Goal: Task Accomplishment & Management: Use online tool/utility

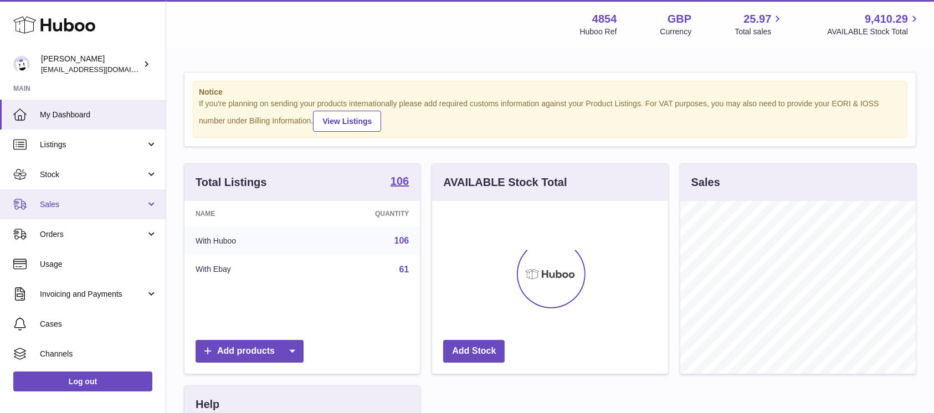
scroll to position [59, 0]
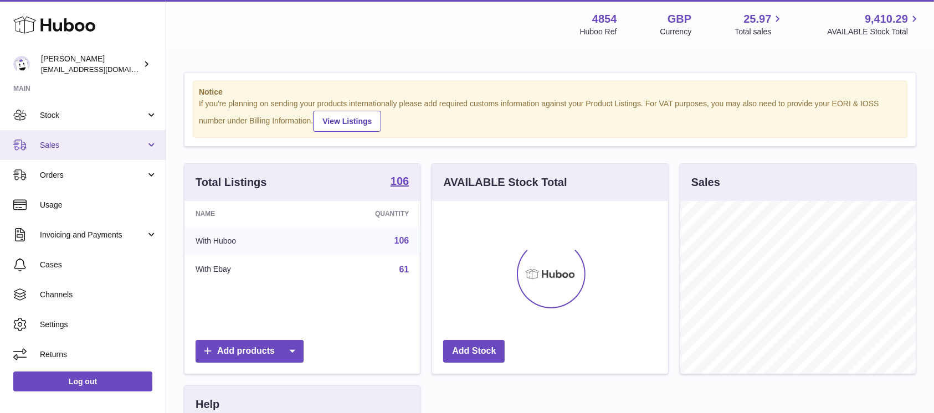
click at [127, 154] on link "Sales" at bounding box center [83, 145] width 166 height 30
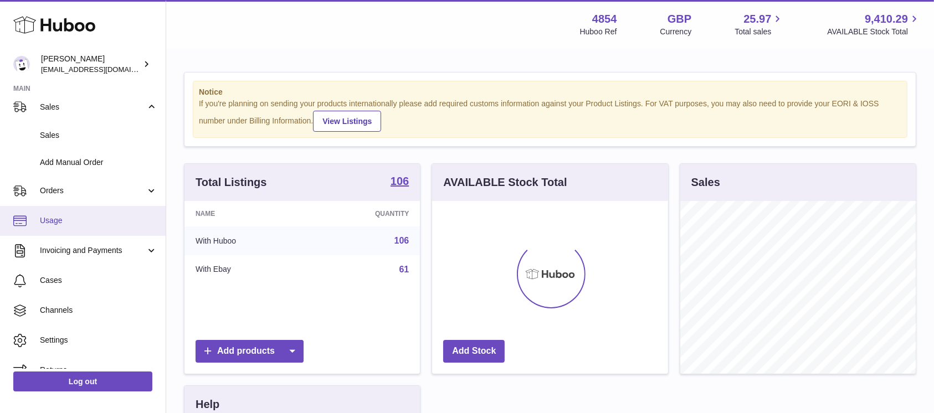
scroll to position [114, 0]
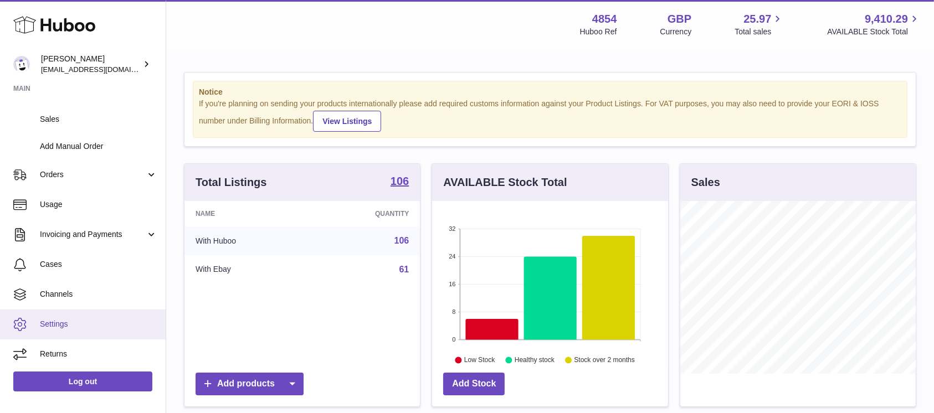
click at [88, 337] on link "Settings" at bounding box center [83, 325] width 166 height 30
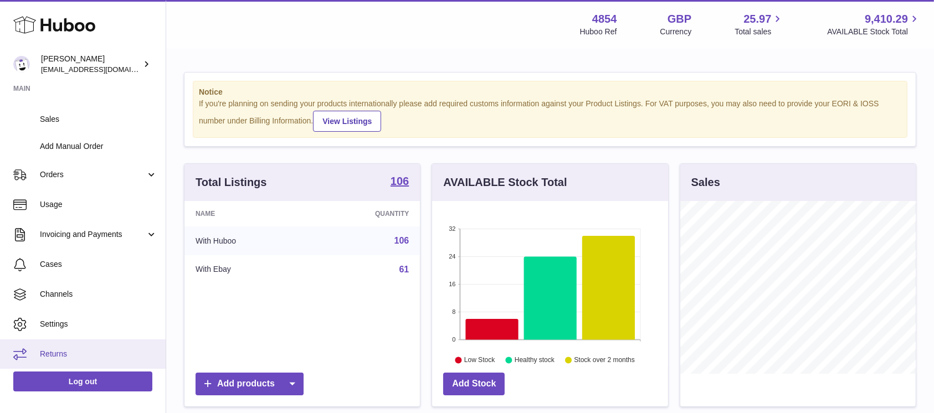
click at [86, 346] on link "Returns" at bounding box center [83, 355] width 166 height 30
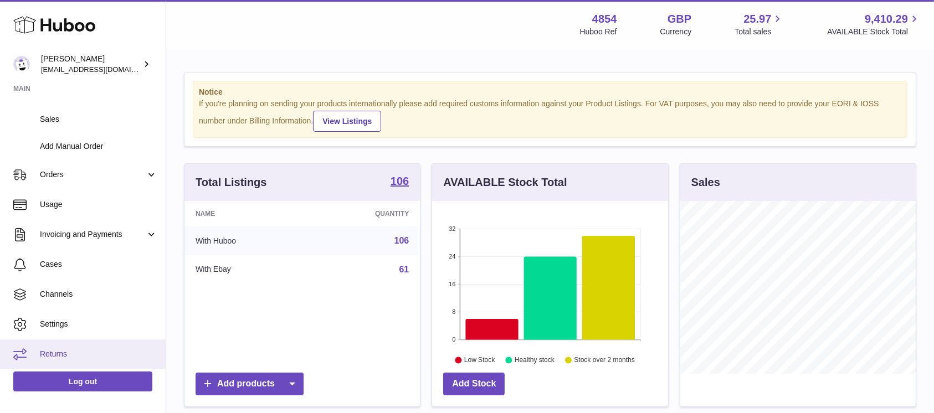
click at [86, 346] on link "Returns" at bounding box center [83, 355] width 166 height 30
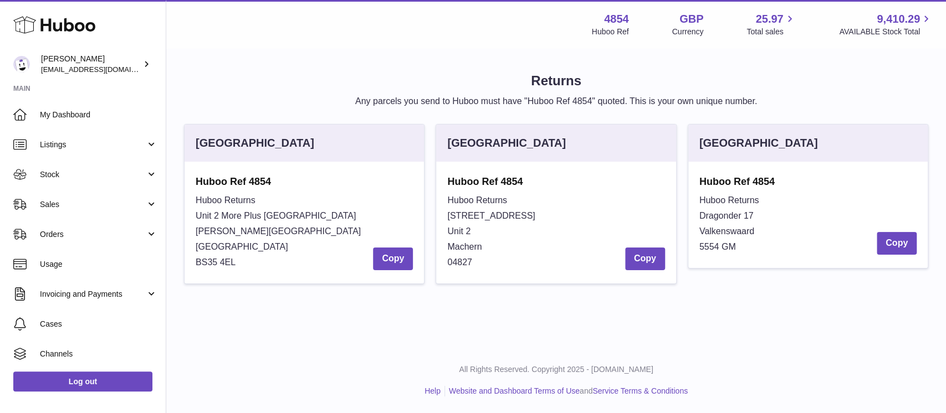
drag, startPoint x: 475, startPoint y: 264, endPoint x: 448, endPoint y: 198, distance: 71.5
click at [448, 198] on div "Huboo Returns Zweenfurther Straße 10 Unit 2 Machern 04827 Copy" at bounding box center [555, 232] width 217 height 78
click at [448, 198] on span "Huboo Returns" at bounding box center [477, 200] width 60 height 9
drag, startPoint x: 447, startPoint y: 213, endPoint x: 478, endPoint y: 263, distance: 58.7
click at [478, 263] on div "Huboo Ref 4854 Huboo Returns Zweenfurther Straße 10 Unit 2 Machern 04827 Copy" at bounding box center [555, 223] width 239 height 122
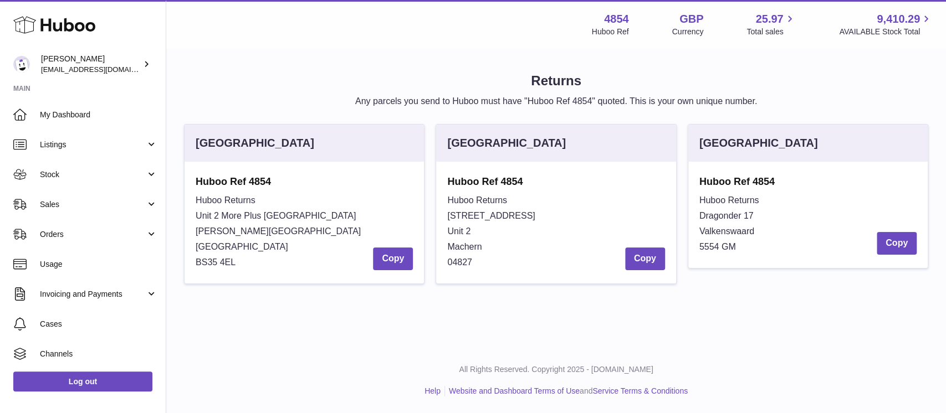
copy div "Zweenfurther Straße 10 Unit 2 Machern 04827"
click at [94, 239] on span "Orders" at bounding box center [93, 234] width 106 height 11
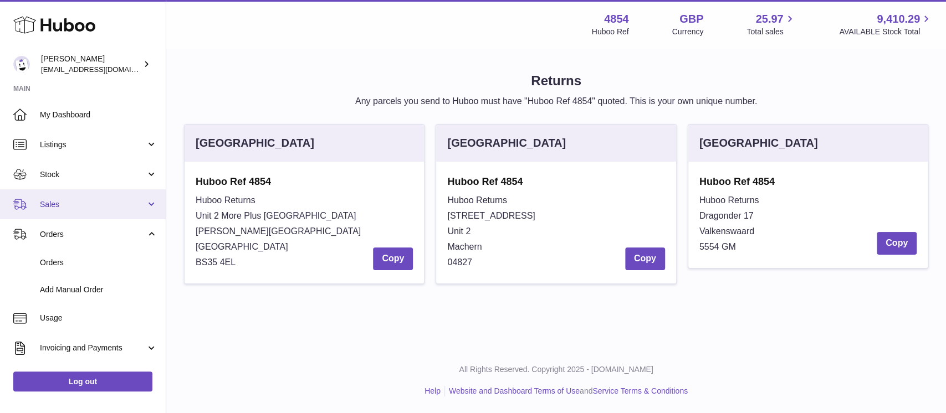
click at [94, 218] on link "Sales" at bounding box center [83, 205] width 166 height 30
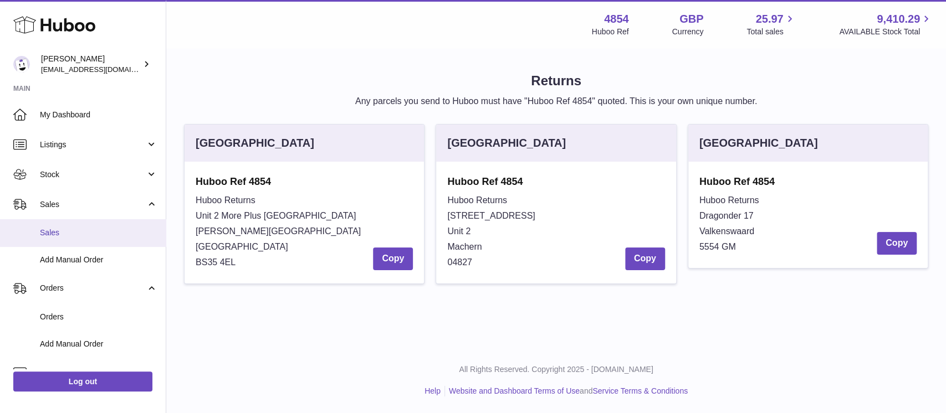
click at [88, 241] on link "Sales" at bounding box center [83, 232] width 166 height 27
click at [419, 73] on h1 "Returns" at bounding box center [556, 81] width 744 height 18
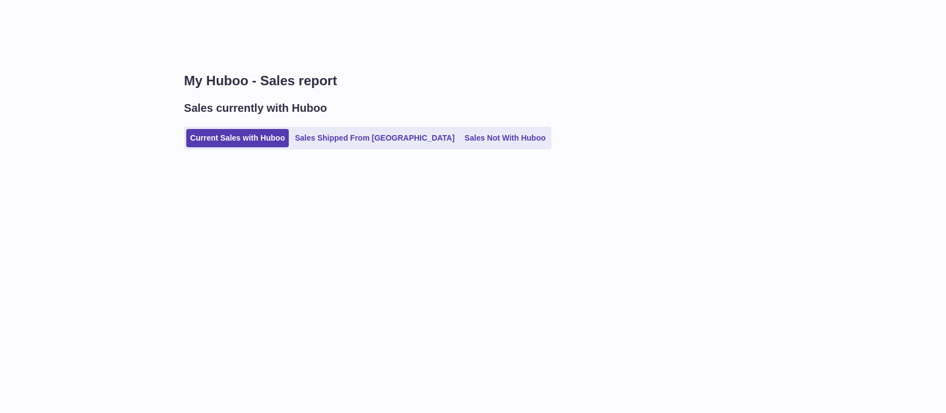
click at [643, 326] on div "My Huboo - Sales report Sales currently with Huboo Current Sales with Huboo Sal…" at bounding box center [556, 206] width 780 height 413
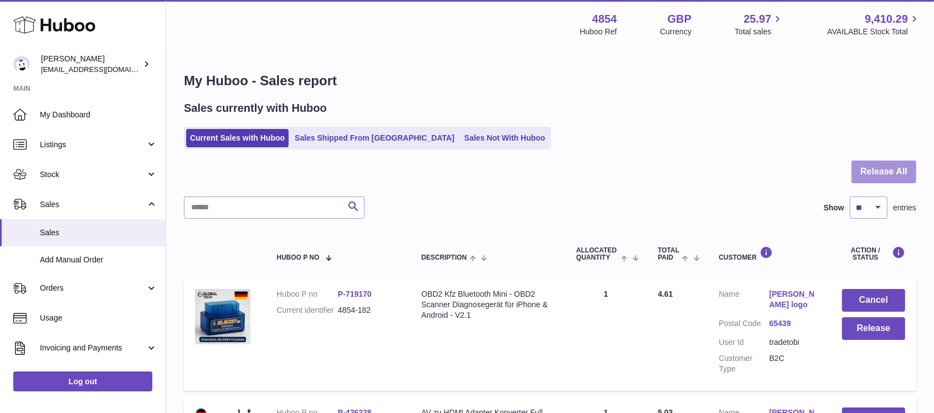
click at [871, 170] on button "Release All" at bounding box center [884, 172] width 65 height 23
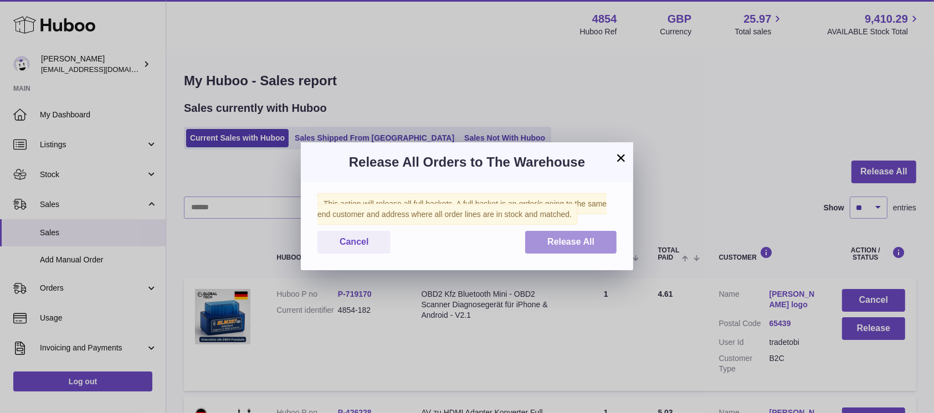
click at [591, 238] on span "Release All" at bounding box center [571, 241] width 47 height 9
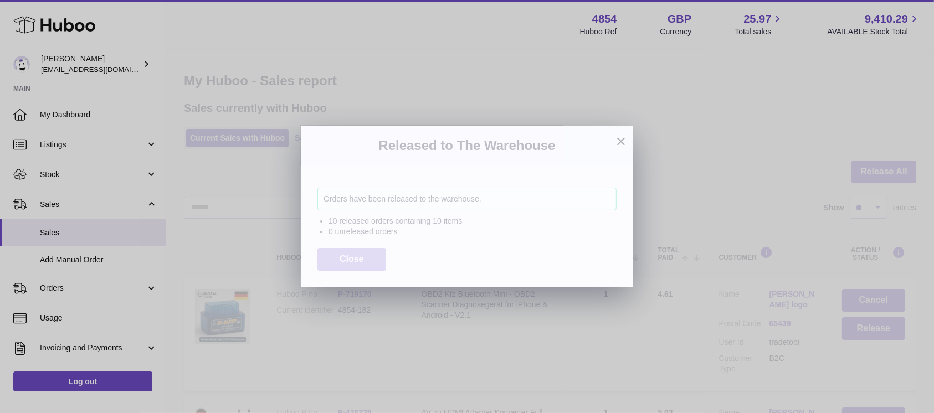
click at [357, 262] on span "Close" at bounding box center [352, 258] width 24 height 9
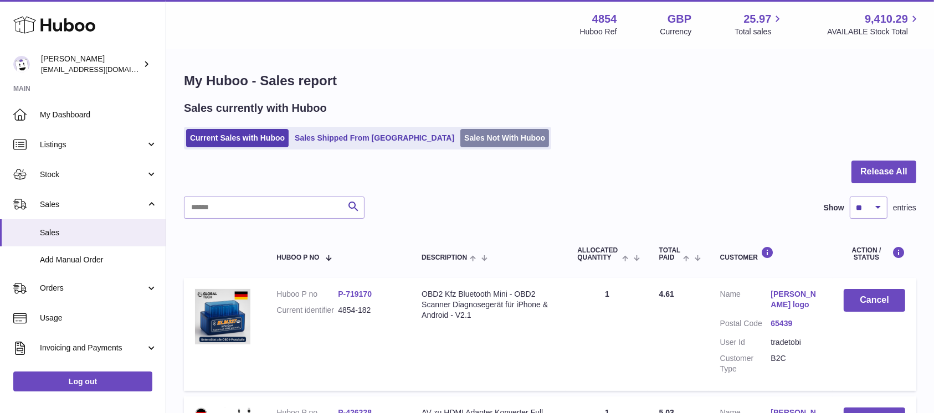
click at [461, 143] on link "Sales Not With Huboo" at bounding box center [505, 138] width 89 height 18
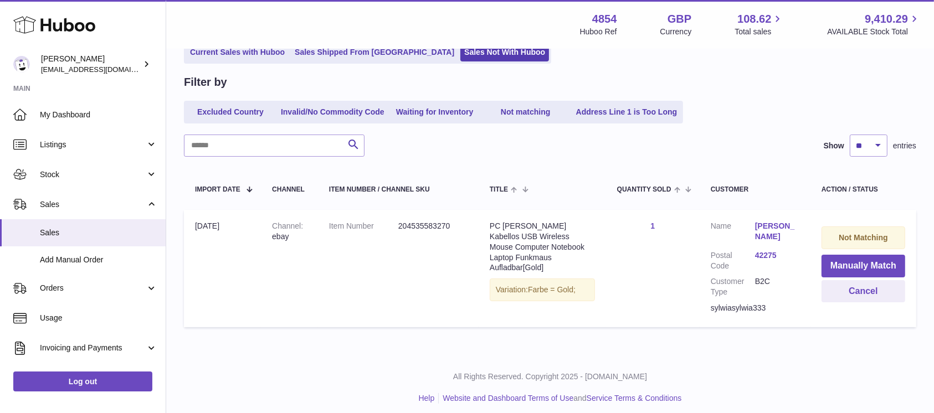
scroll to position [93, 0]
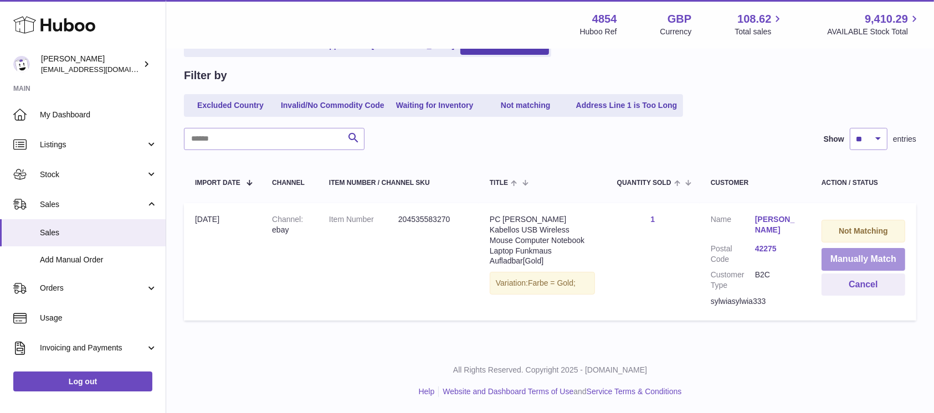
click at [845, 254] on button "Manually Match" at bounding box center [864, 259] width 84 height 23
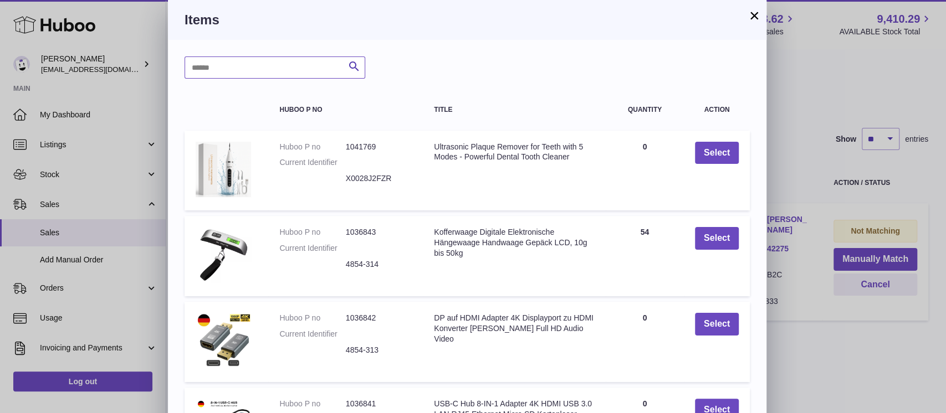
click at [327, 68] on input "text" at bounding box center [275, 68] width 181 height 22
type input "*****"
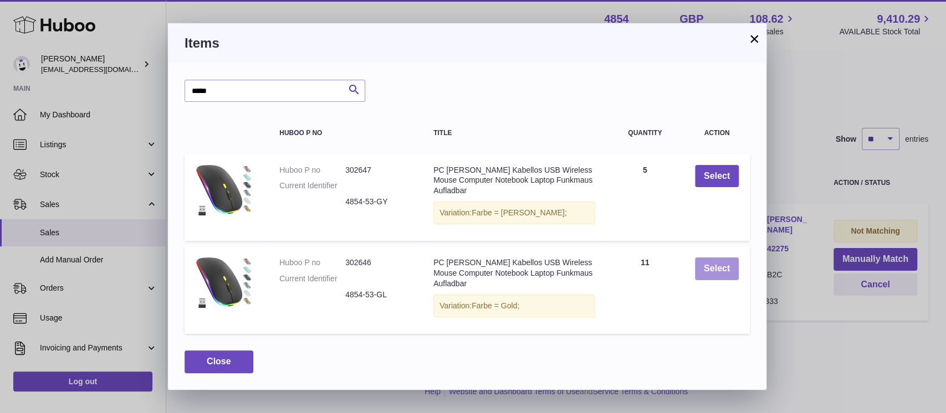
click at [698, 267] on button "Select" at bounding box center [717, 269] width 44 height 23
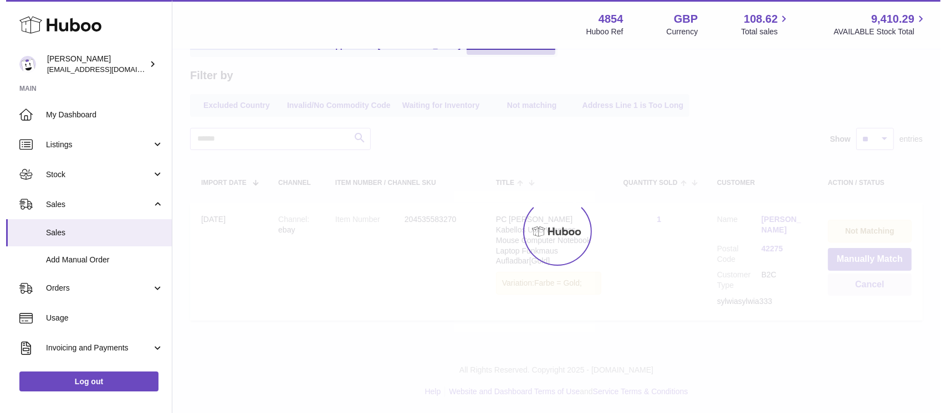
scroll to position [0, 0]
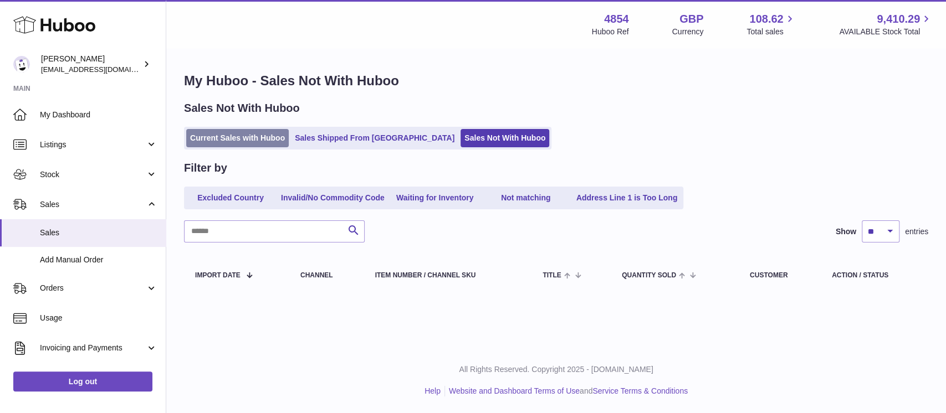
click at [259, 142] on link "Current Sales with Huboo" at bounding box center [237, 138] width 103 height 18
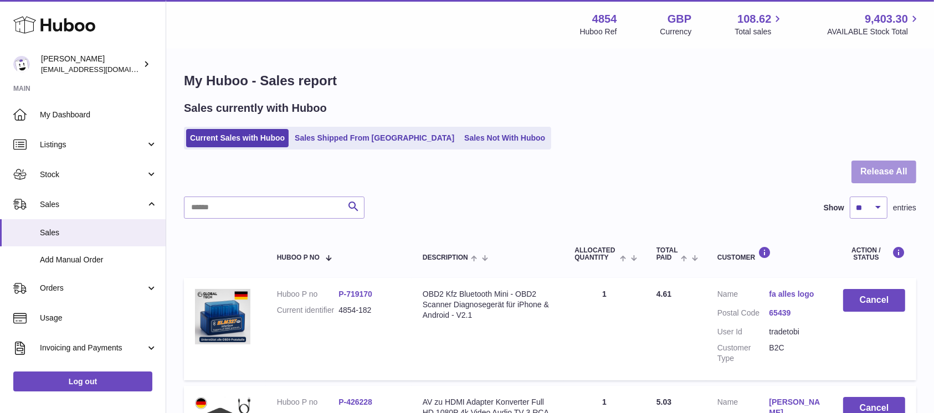
click at [861, 171] on button "Release All" at bounding box center [884, 172] width 65 height 23
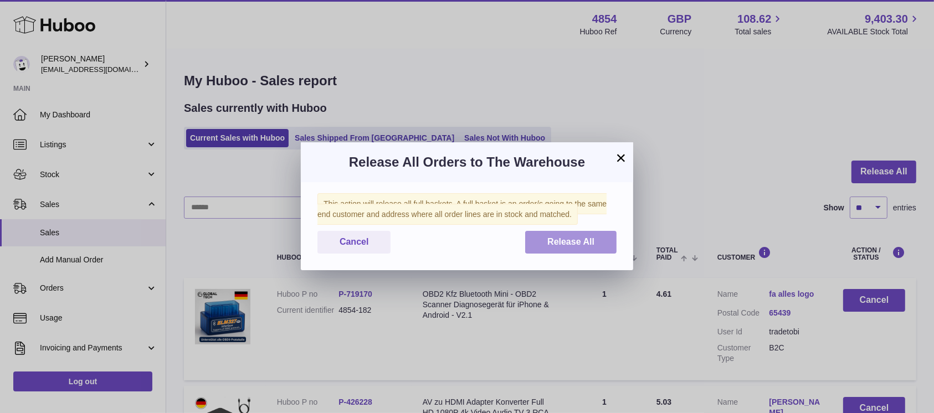
click at [579, 237] on span "Release All" at bounding box center [571, 241] width 47 height 9
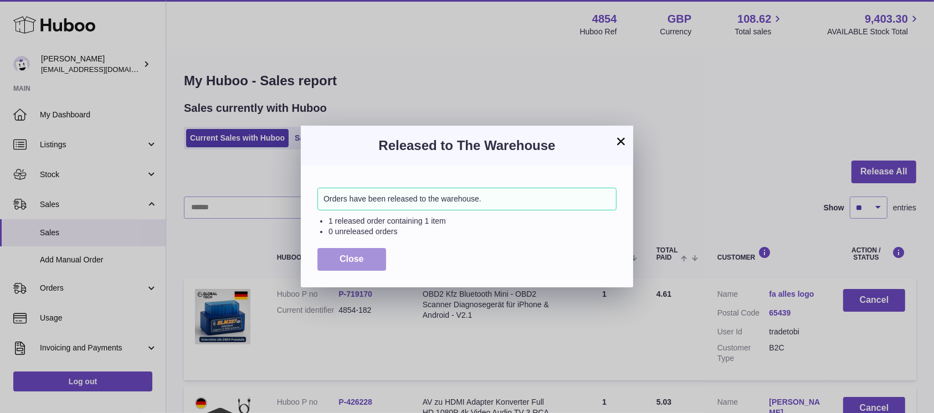
click at [346, 260] on span "Close" at bounding box center [352, 258] width 24 height 9
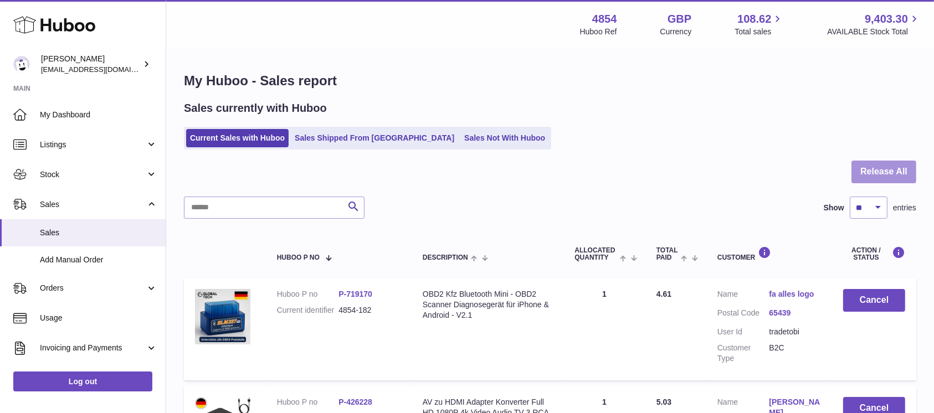
click at [883, 176] on button "Release All" at bounding box center [884, 172] width 65 height 23
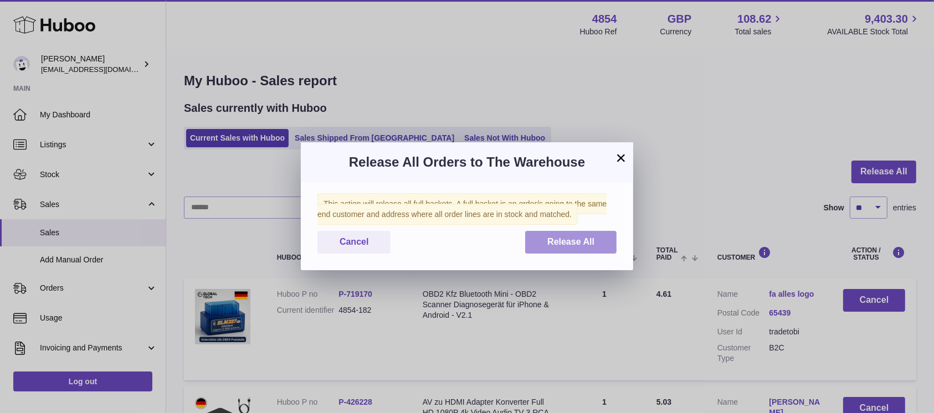
click at [582, 246] on span "Release All" at bounding box center [571, 241] width 47 height 9
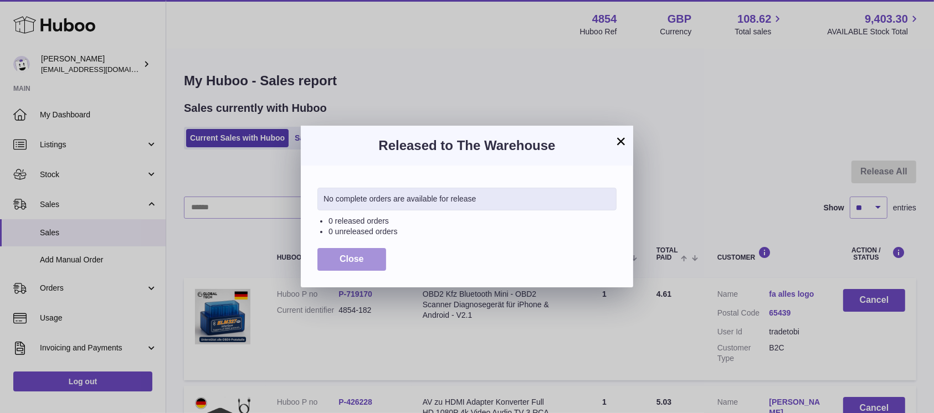
click at [338, 264] on button "Close" at bounding box center [352, 259] width 69 height 23
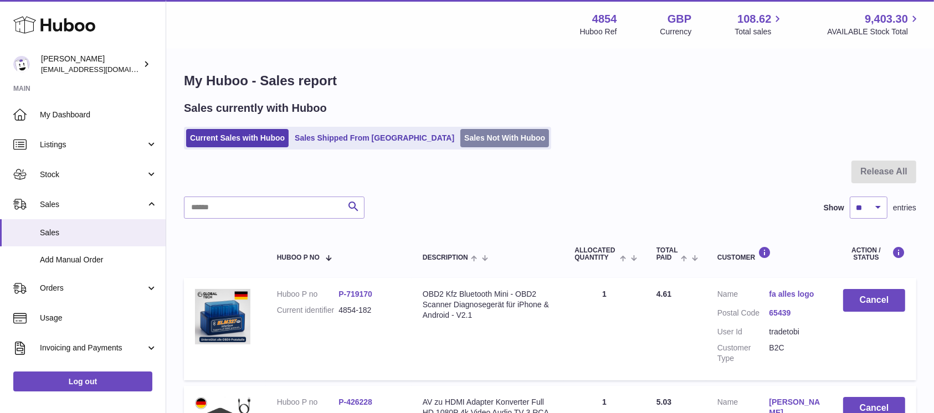
click at [461, 131] on link "Sales Not With Huboo" at bounding box center [505, 138] width 89 height 18
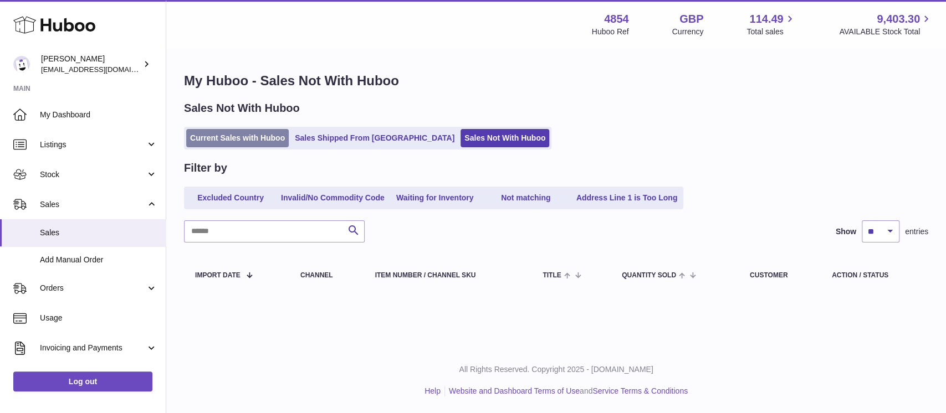
click at [248, 138] on link "Current Sales with Huboo" at bounding box center [237, 138] width 103 height 18
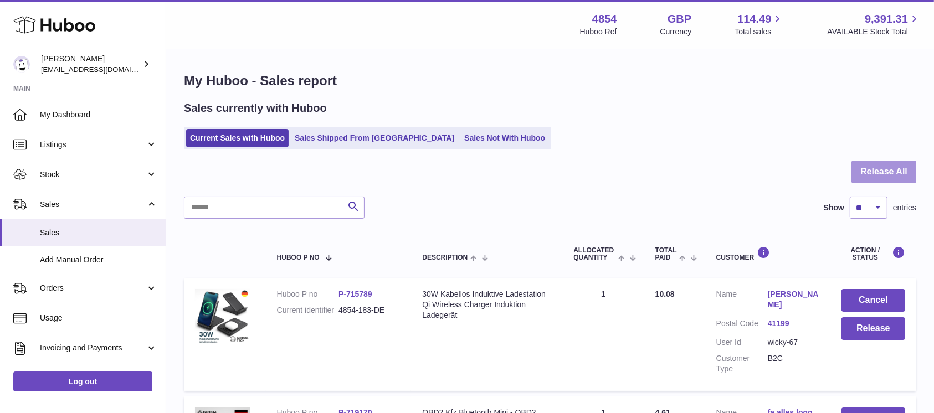
click at [871, 170] on button "Release All" at bounding box center [884, 172] width 65 height 23
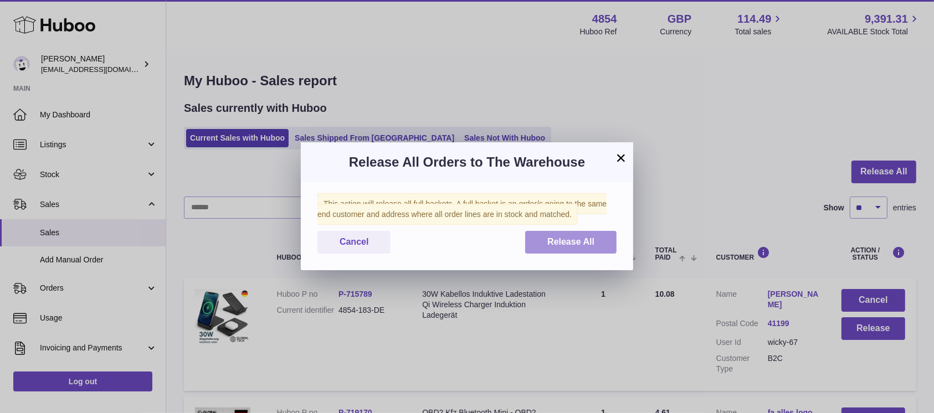
click at [599, 233] on button "Release All" at bounding box center [570, 242] width 91 height 23
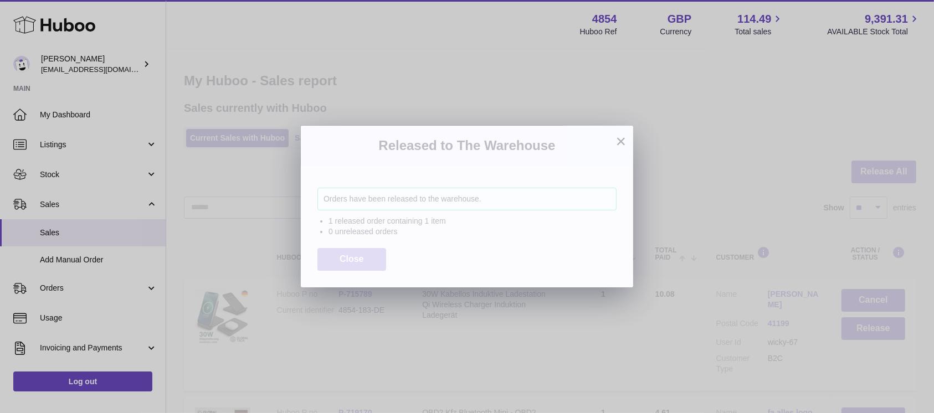
click at [359, 250] on button "Close" at bounding box center [352, 259] width 69 height 23
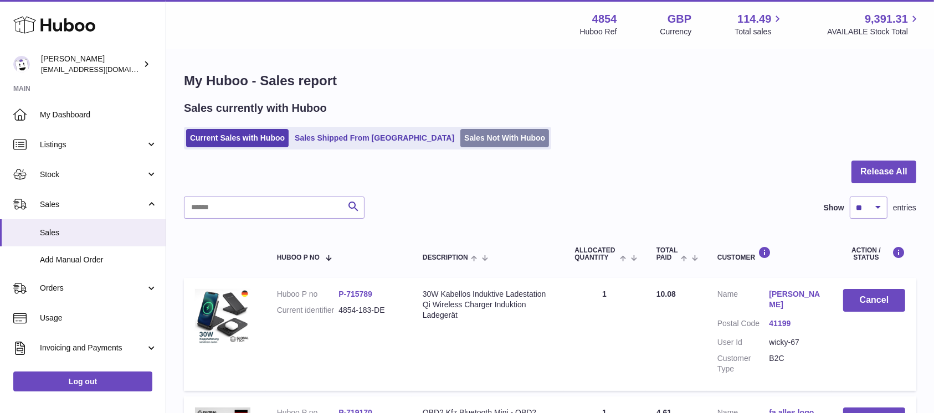
click at [461, 146] on link "Sales Not With Huboo" at bounding box center [505, 138] width 89 height 18
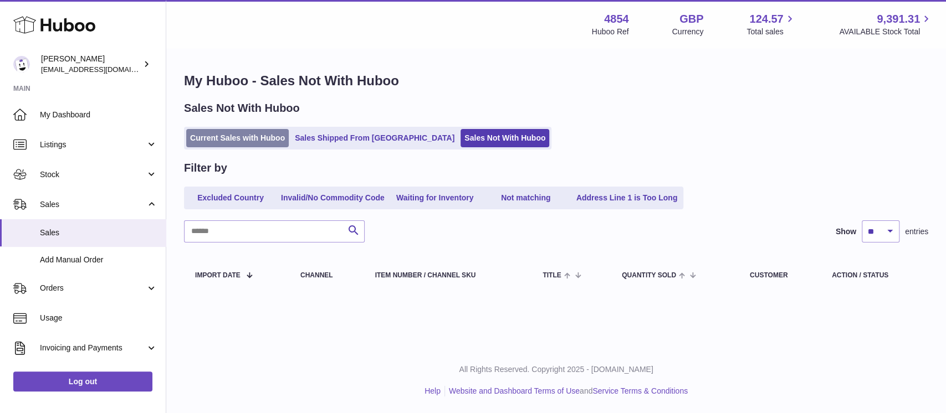
click at [247, 133] on link "Current Sales with Huboo" at bounding box center [237, 138] width 103 height 18
